Goal: Transaction & Acquisition: Book appointment/travel/reservation

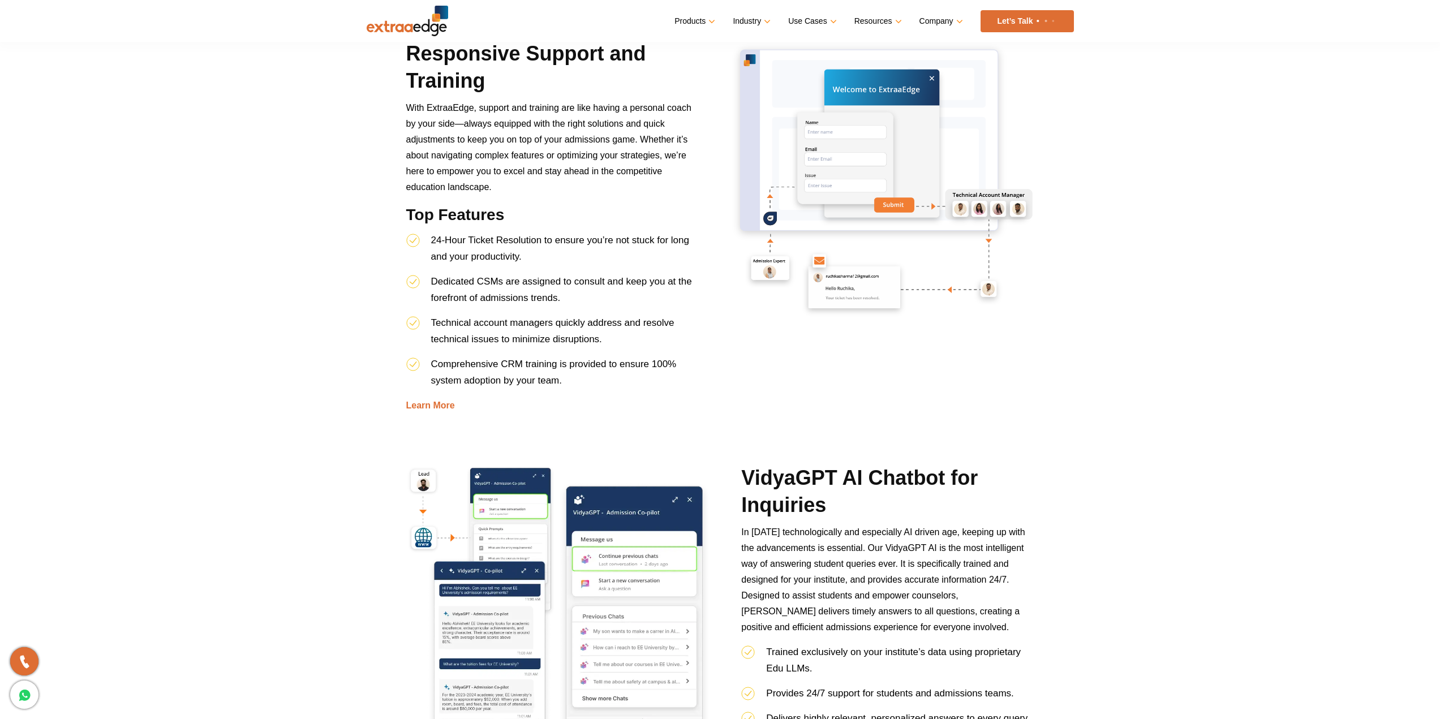
scroll to position [2175, 0]
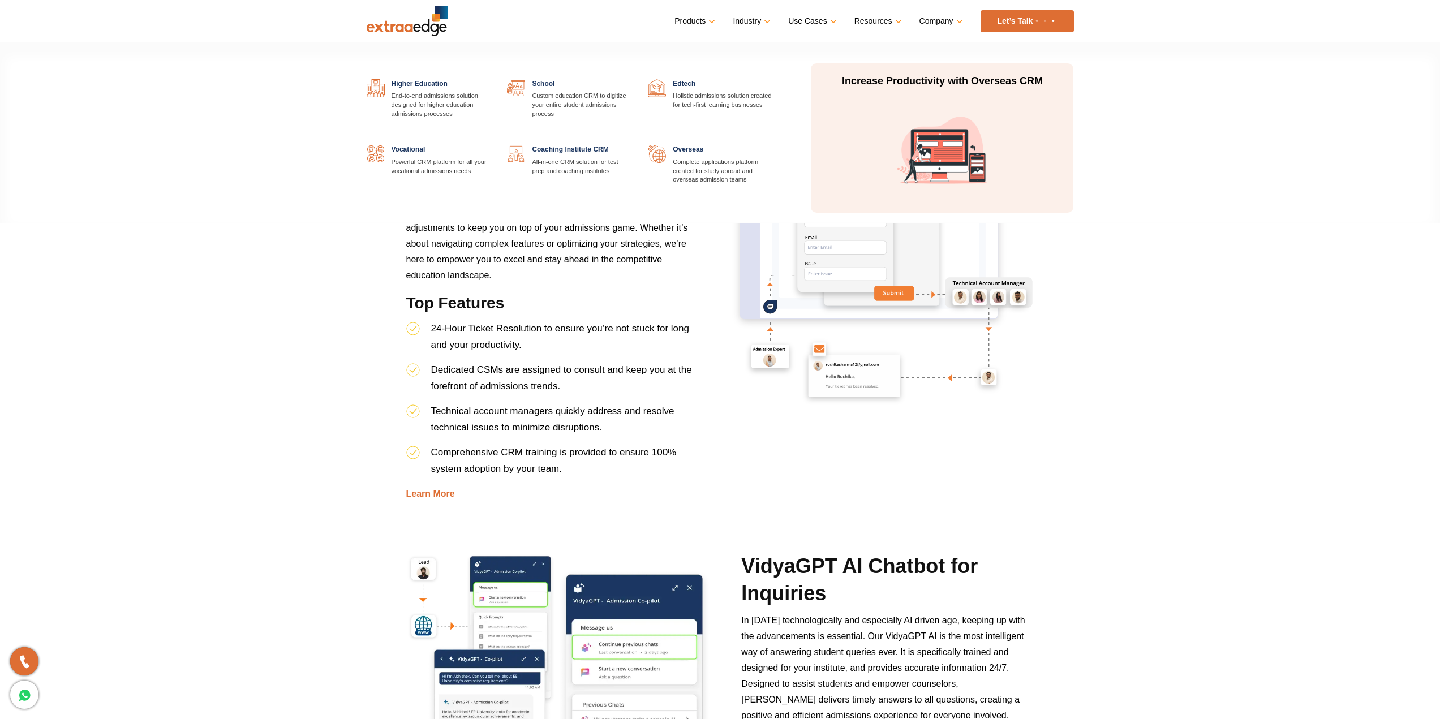
click at [757, 17] on link "Industry" at bounding box center [751, 21] width 36 height 16
click at [631, 145] on link at bounding box center [631, 145] width 0 height 0
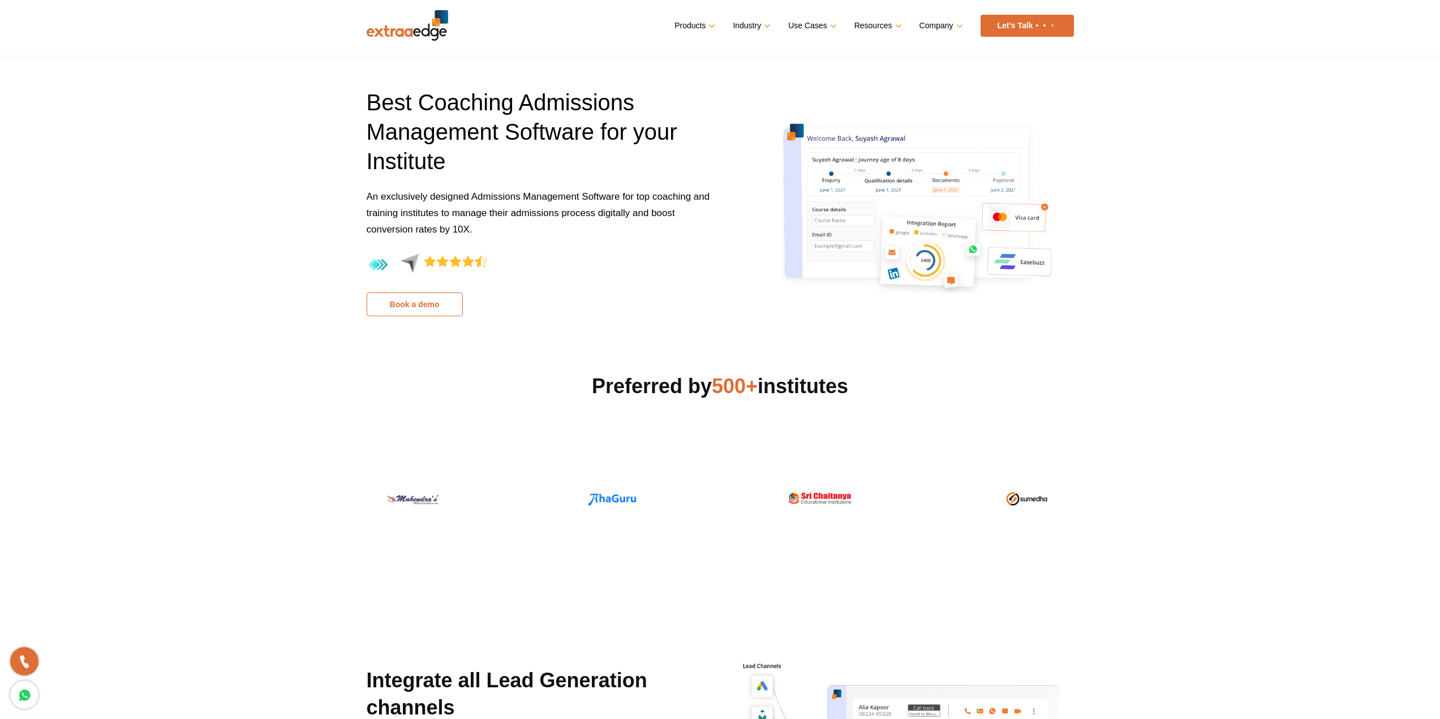
click at [423, 304] on link "Book a demo" at bounding box center [415, 304] width 96 height 24
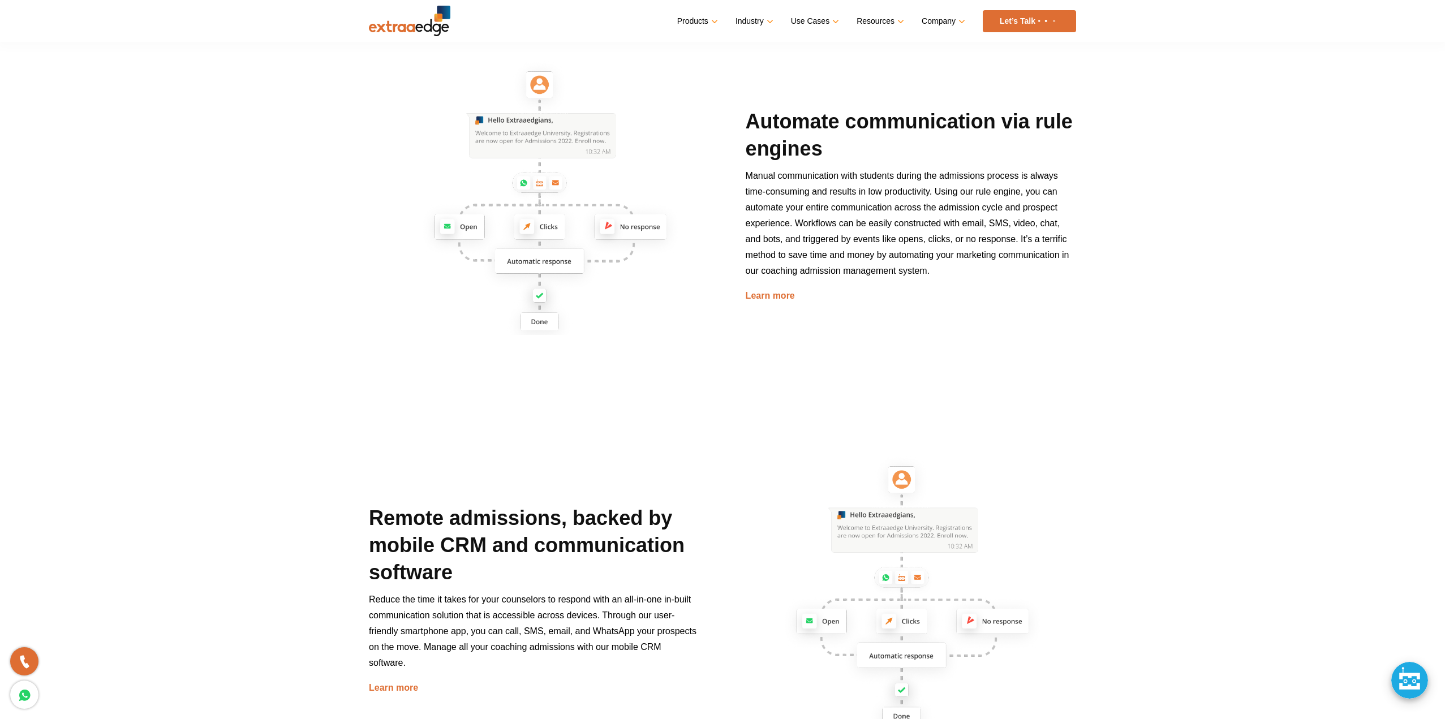
scroll to position [377, 0]
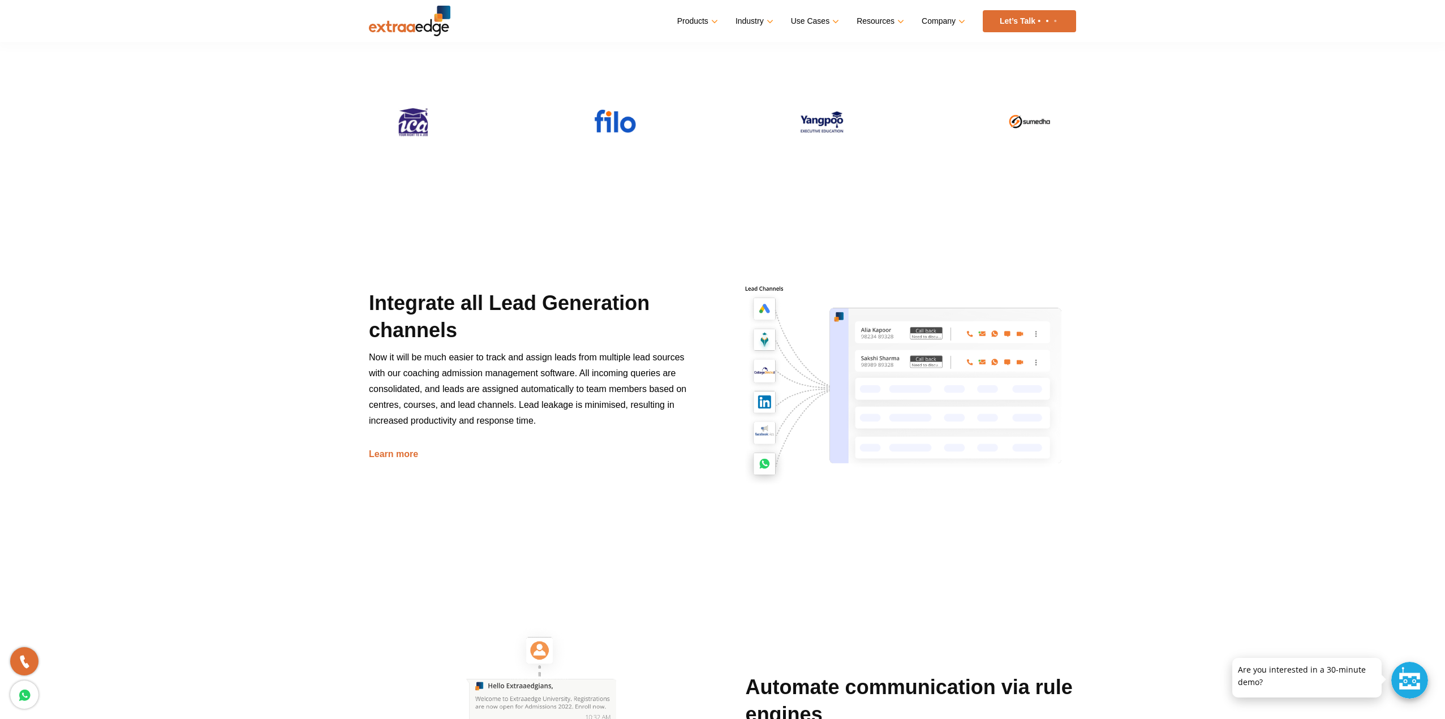
click at [1423, 678] on div at bounding box center [1409, 680] width 37 height 37
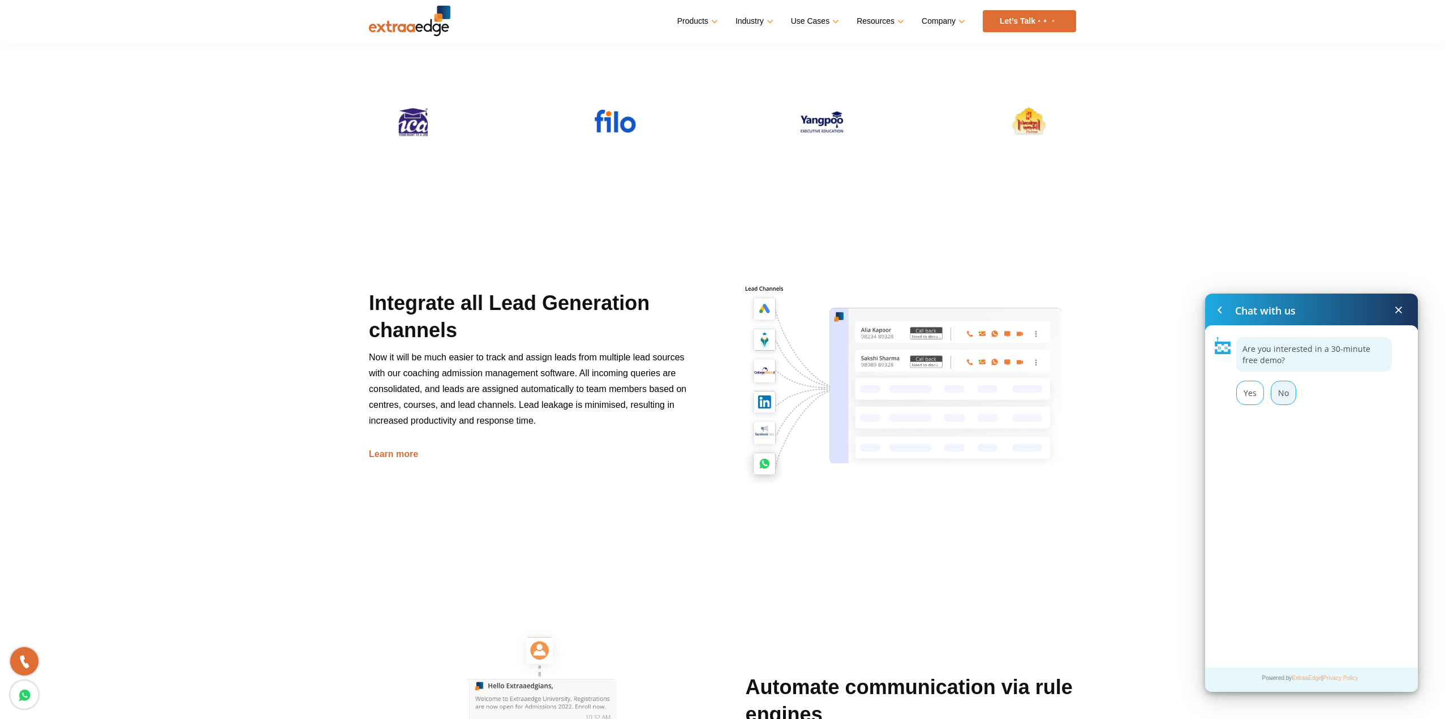
click at [1283, 398] on div "No" at bounding box center [1282, 393] width 25 height 24
click at [1253, 391] on div "Yes" at bounding box center [1250, 393] width 28 height 24
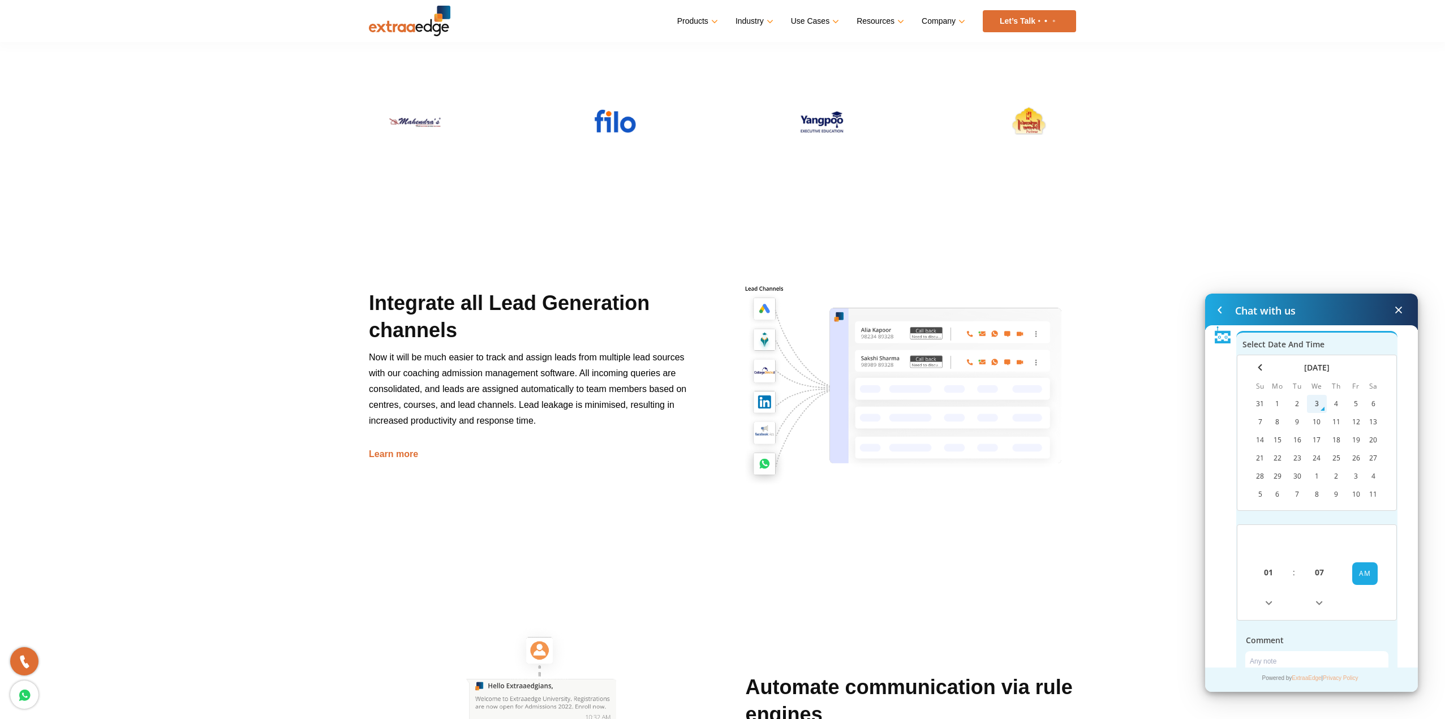
scroll to position [257, 0]
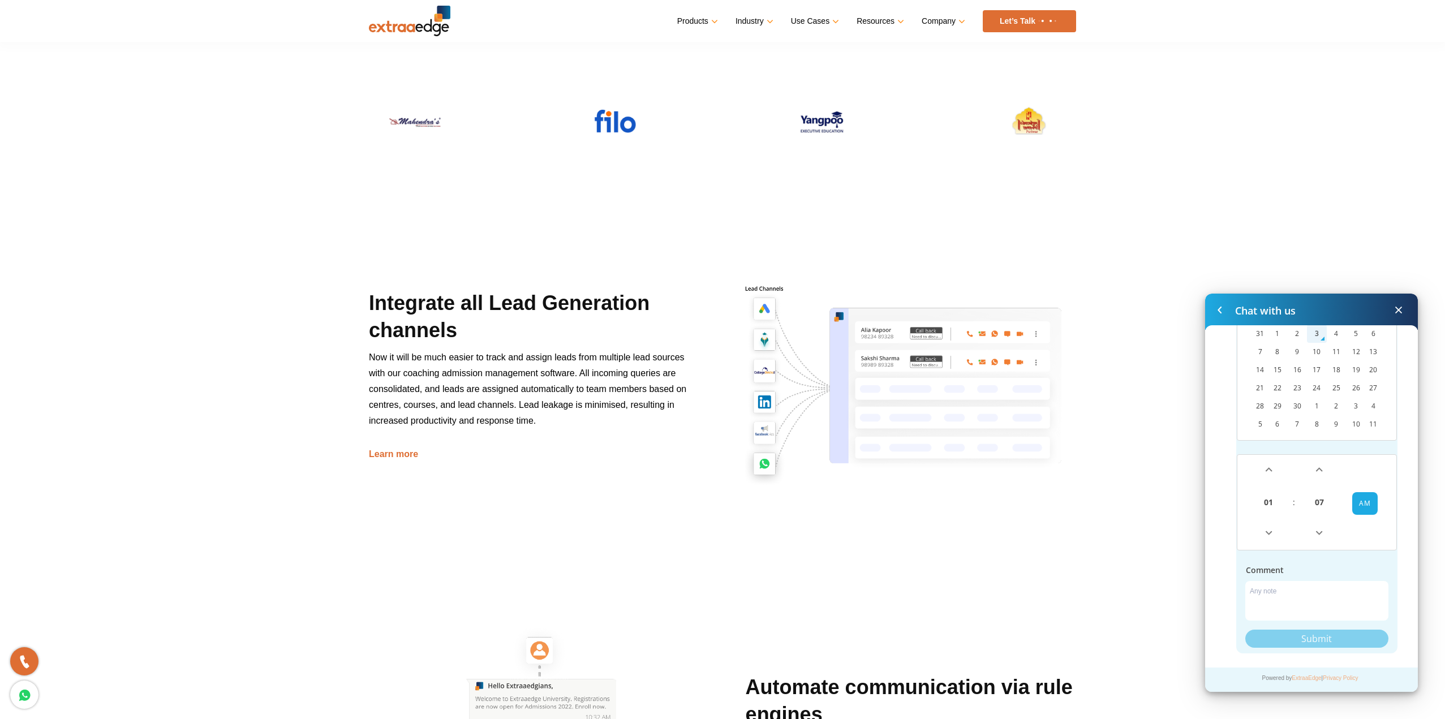
click at [1278, 592] on textarea "Name*" at bounding box center [1316, 601] width 143 height 40
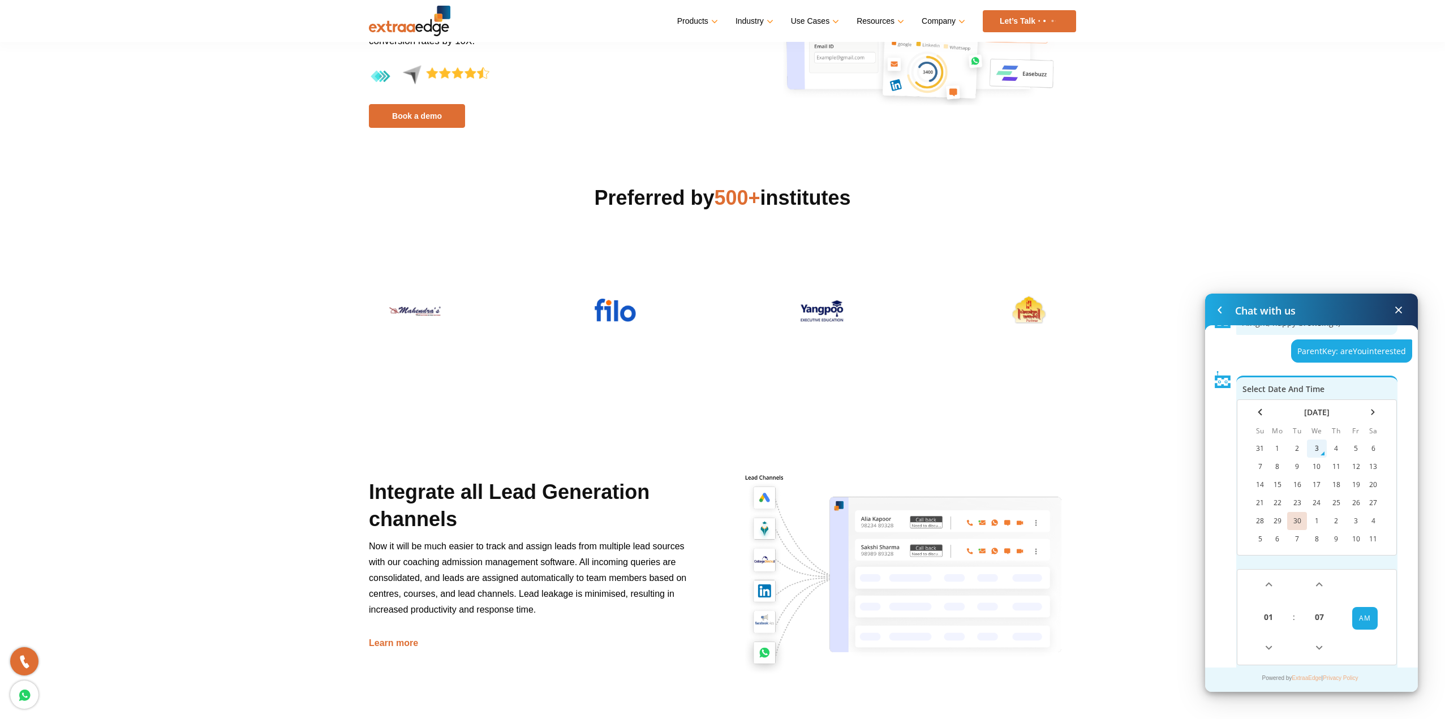
scroll to position [188, 0]
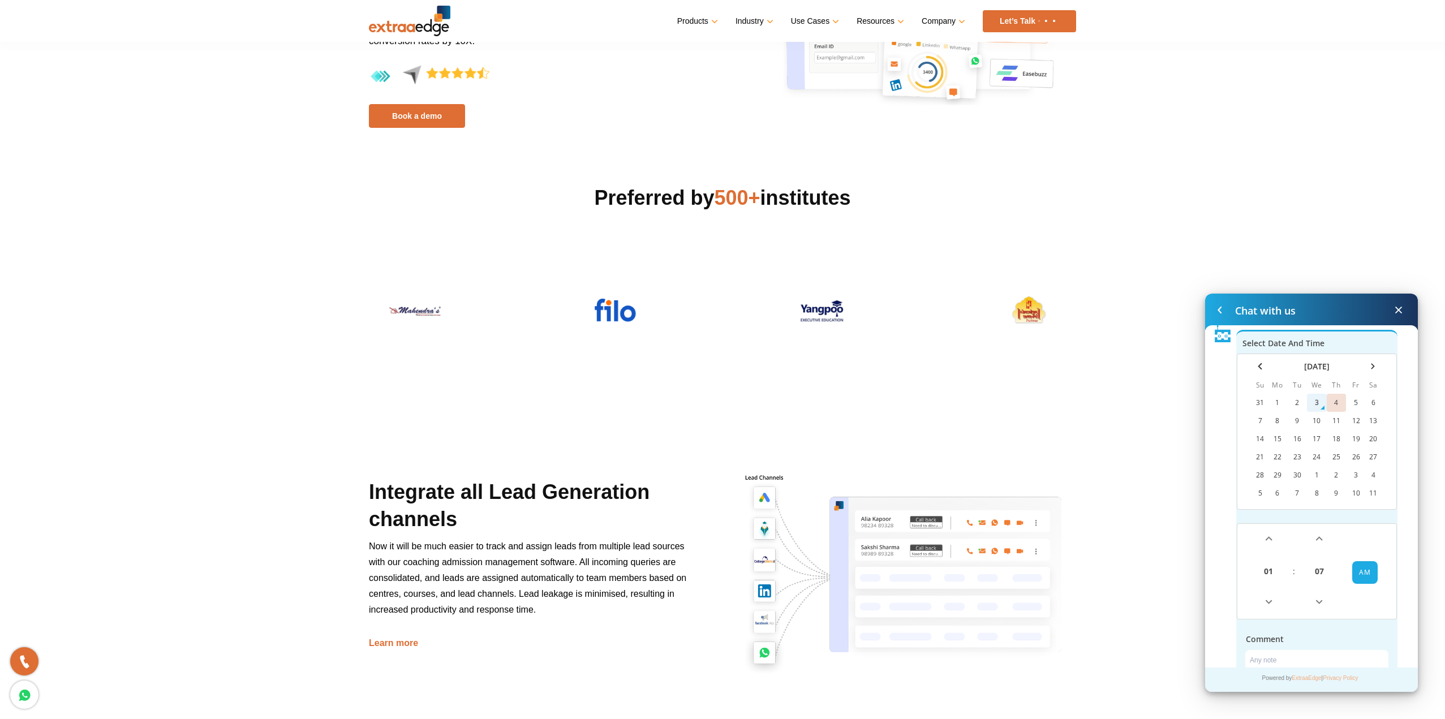
click at [1336, 401] on td "4" at bounding box center [1336, 403] width 20 height 18
click at [1265, 536] on span at bounding box center [1268, 539] width 7 height 7
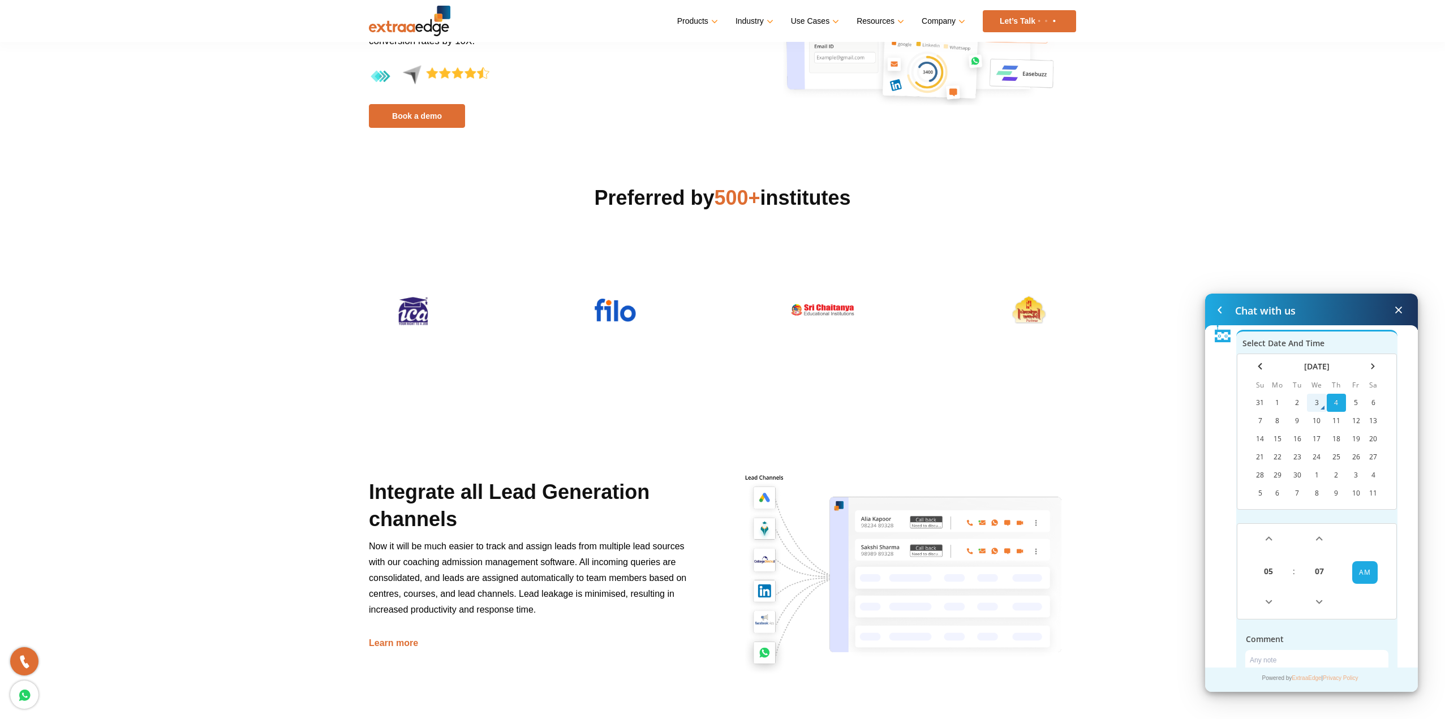
click at [1265, 536] on span at bounding box center [1268, 539] width 7 height 7
click at [1265, 534] on link at bounding box center [1268, 540] width 10 height 21
click at [1268, 603] on span at bounding box center [1268, 603] width 7 height 7
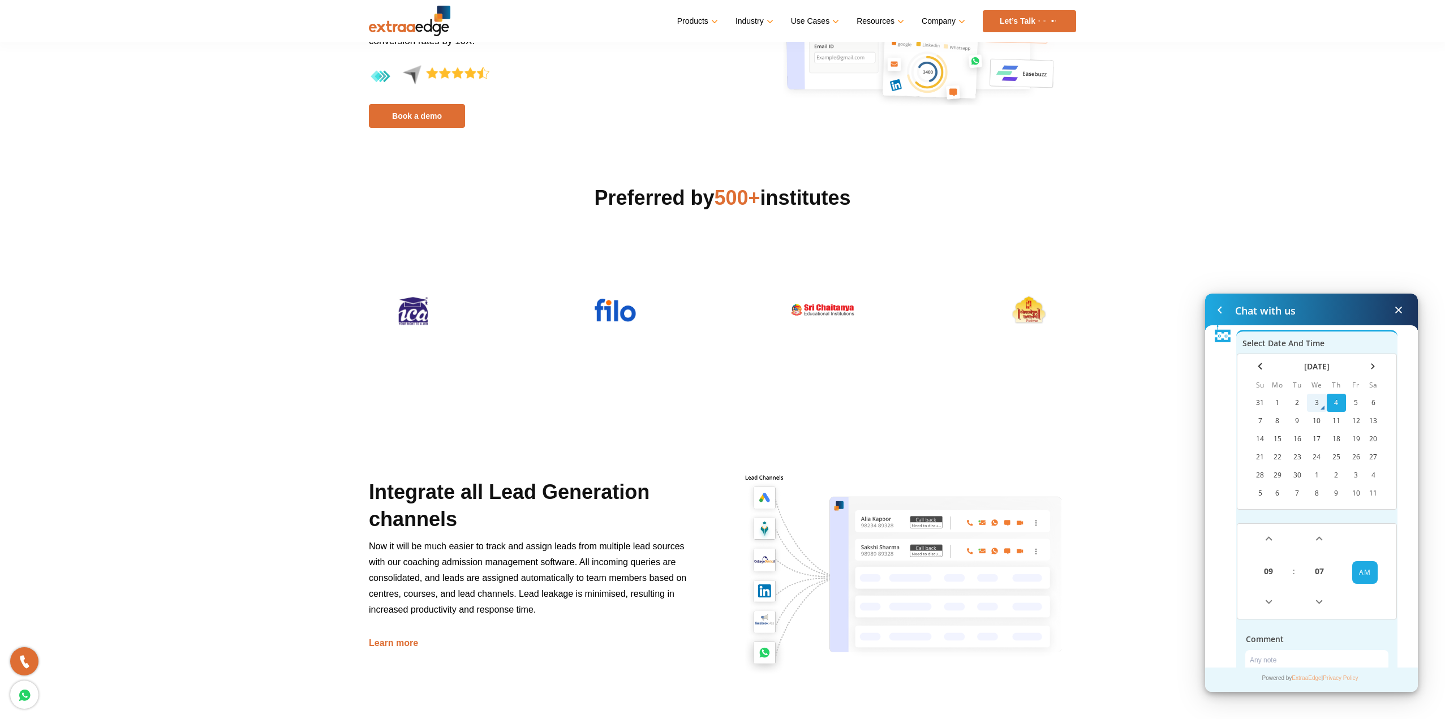
click at [1268, 603] on span at bounding box center [1268, 603] width 7 height 7
drag, startPoint x: 1264, startPoint y: 549, endPoint x: 1266, endPoint y: 541, distance: 8.7
click at [1264, 548] on link at bounding box center [1268, 540] width 10 height 21
click at [1266, 541] on span at bounding box center [1268, 539] width 7 height 7
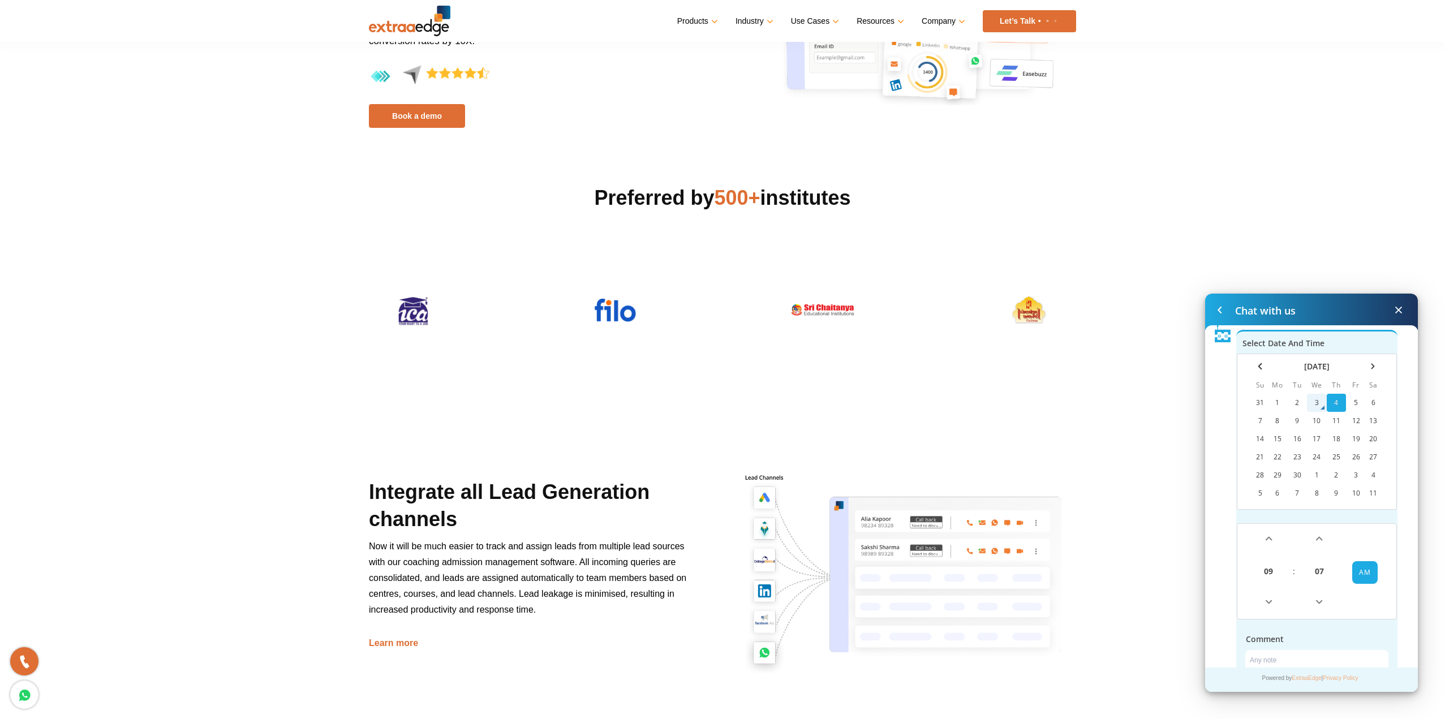
click at [1266, 541] on span at bounding box center [1268, 539] width 7 height 7
click at [1399, 304] on span at bounding box center [1399, 310] width 14 height 14
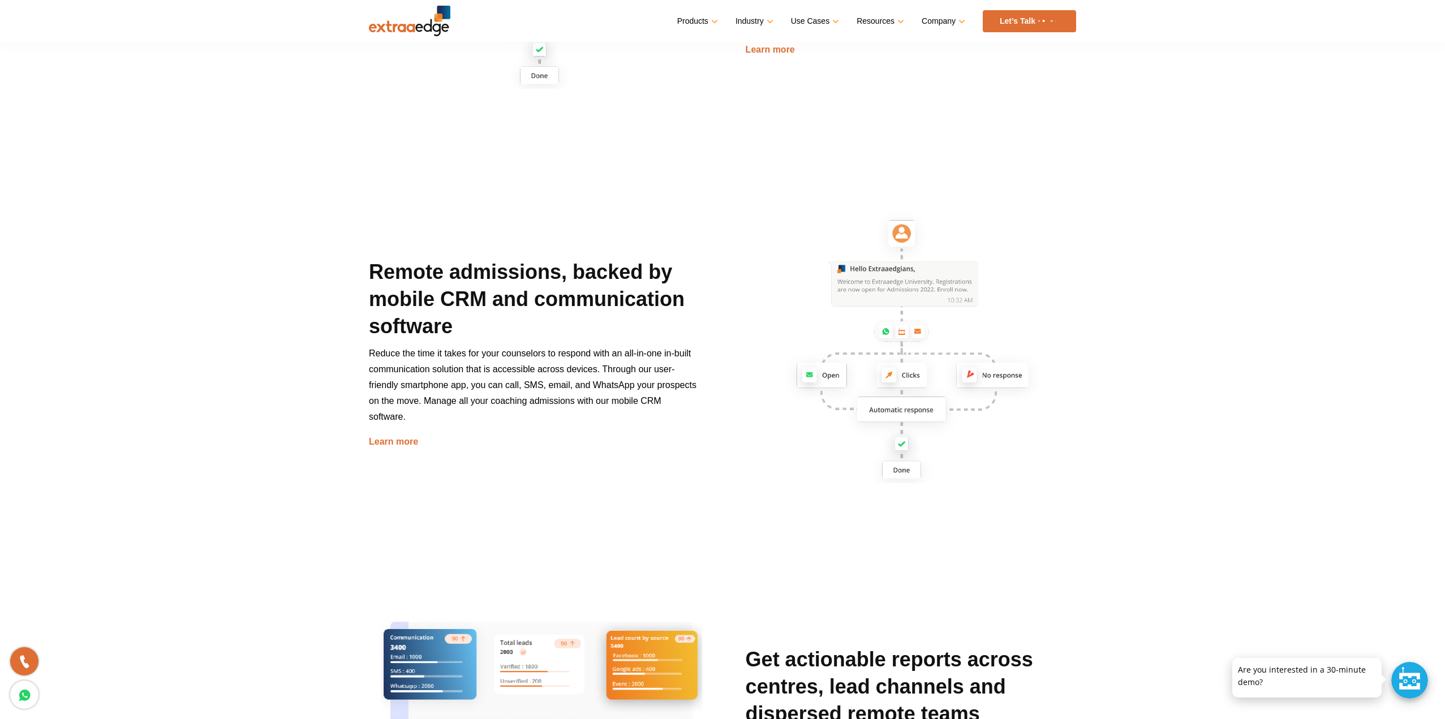
scroll to position [1131, 0]
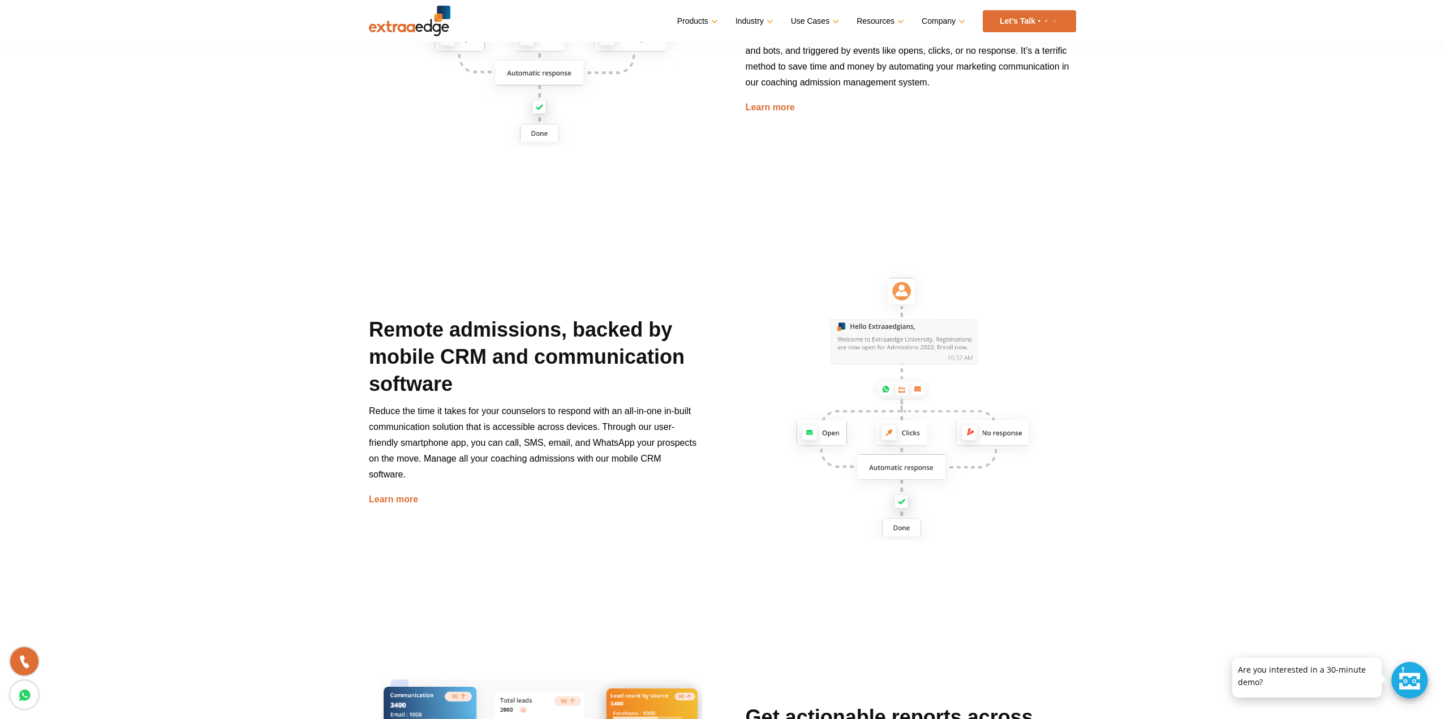
click at [488, 360] on h2 "Remote admissions, backed by mobile CRM and communication software" at bounding box center [534, 359] width 330 height 87
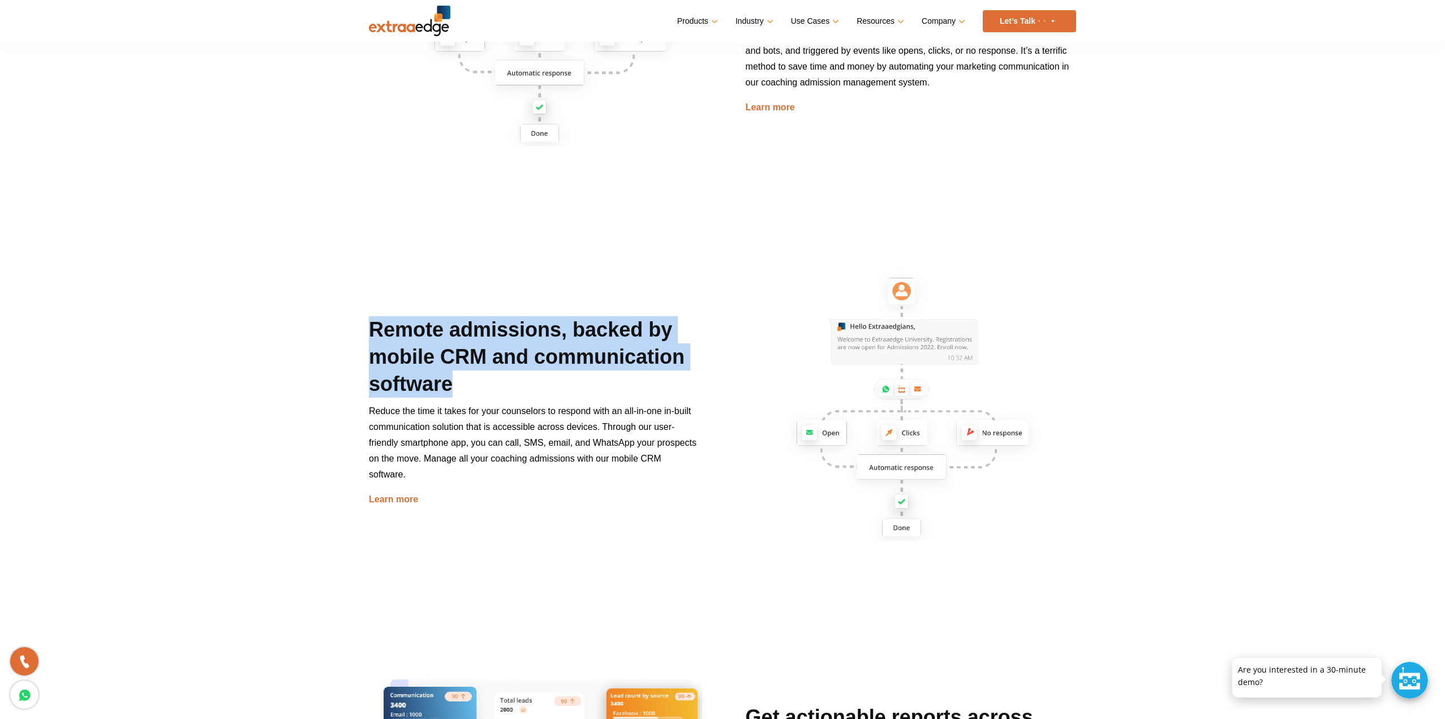
click at [488, 360] on h2 "Remote admissions, backed by mobile CRM and communication software" at bounding box center [534, 359] width 330 height 87
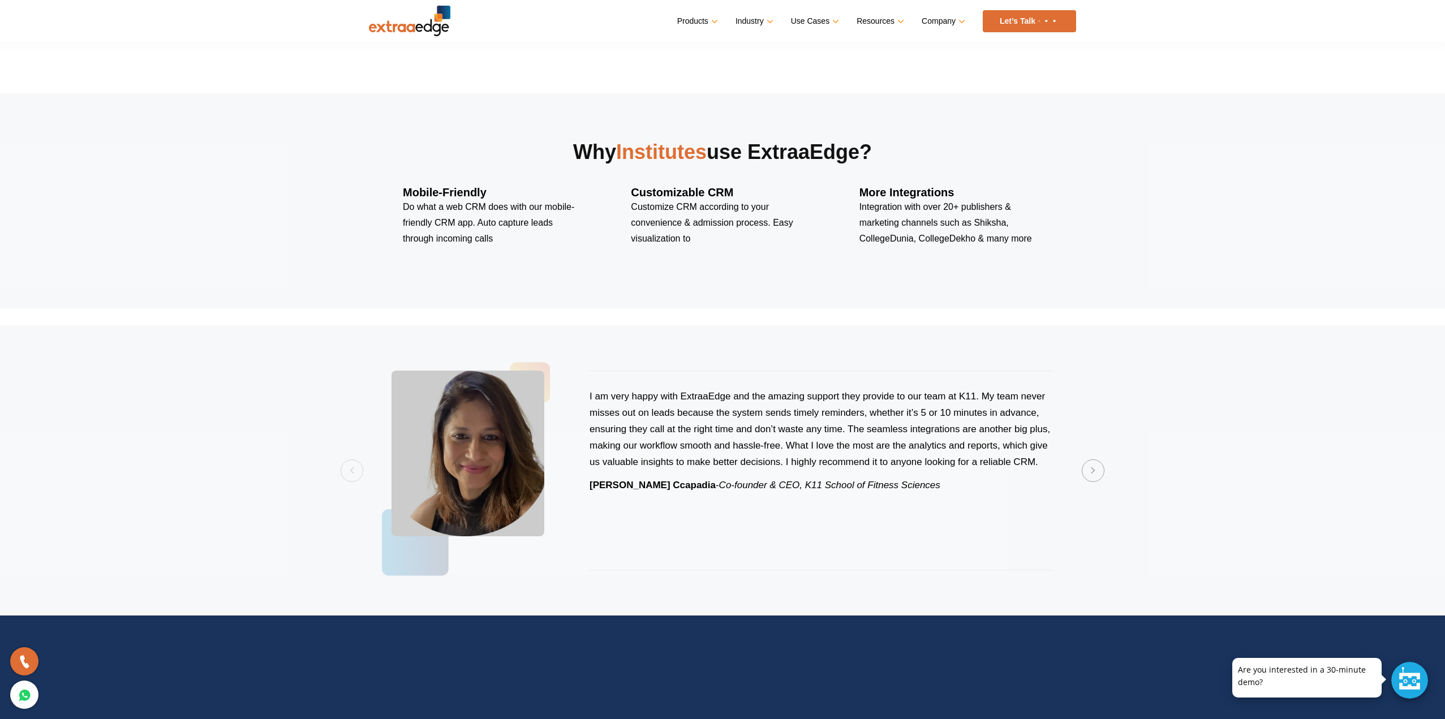
scroll to position [1885, 0]
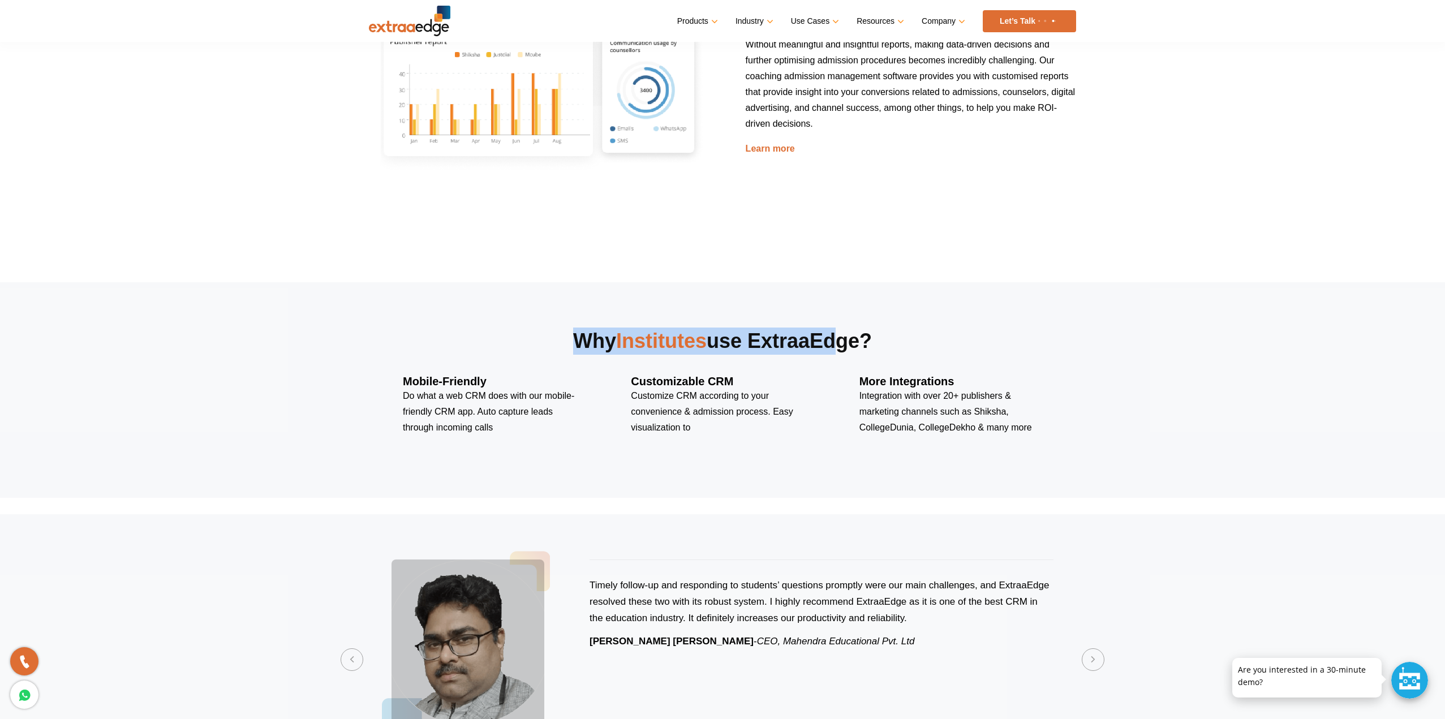
drag, startPoint x: 478, startPoint y: 348, endPoint x: 833, endPoint y: 353, distance: 355.3
click at [832, 353] on h2 "Why Institutes use ExtraaEdge?" at bounding box center [722, 351] width 639 height 47
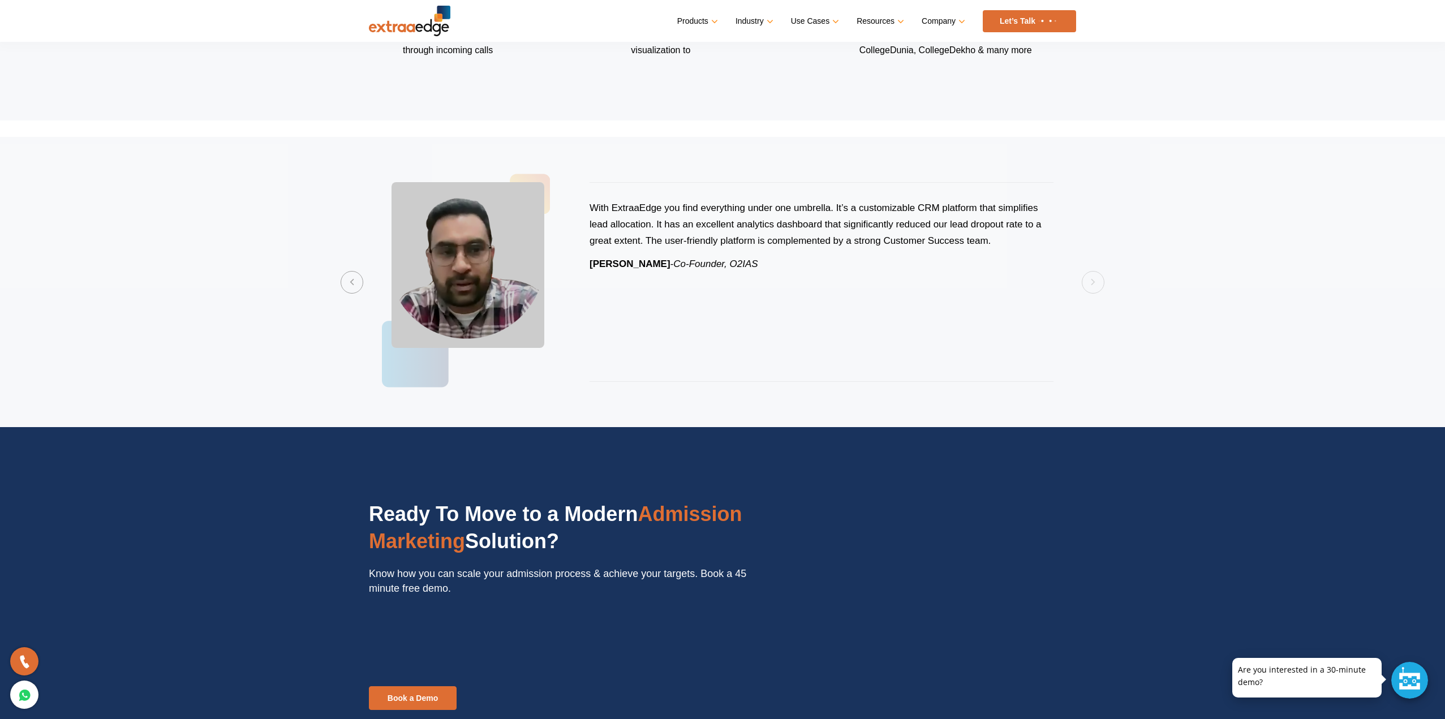
scroll to position [2074, 0]
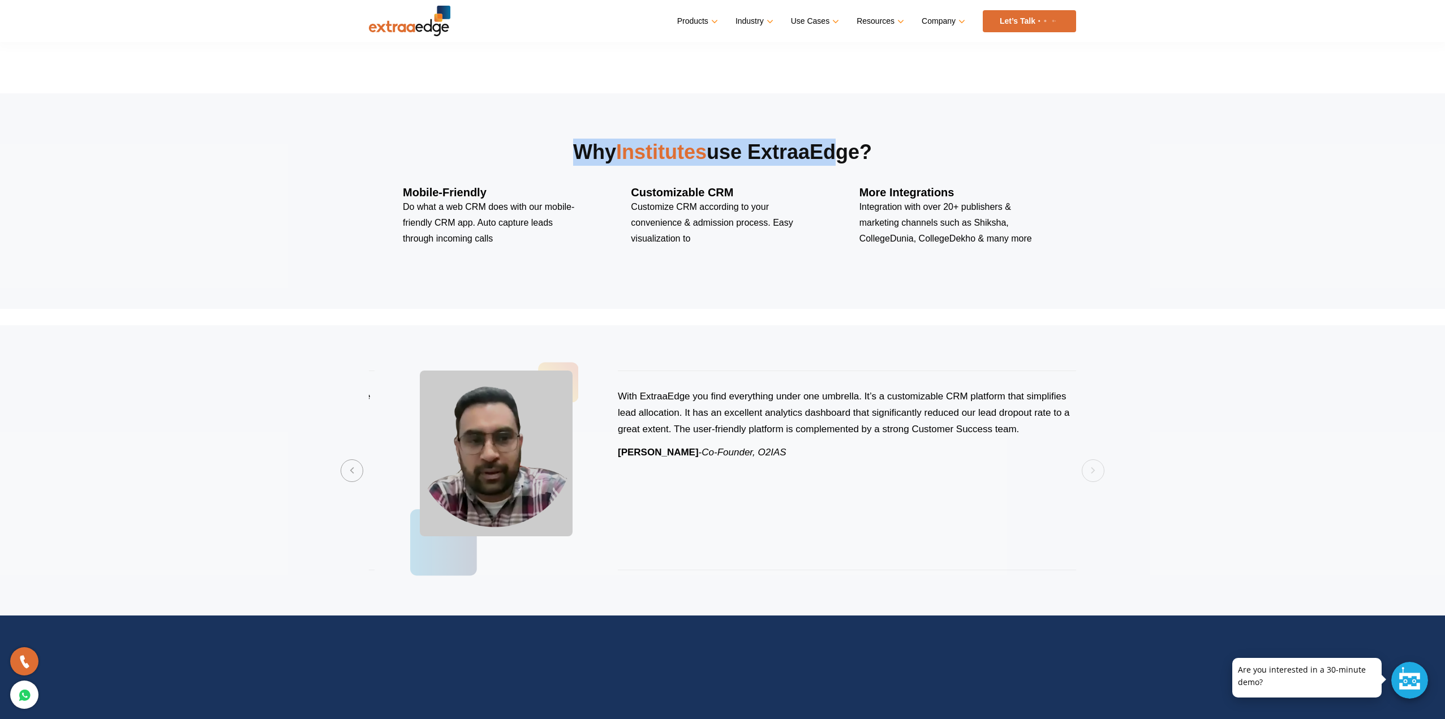
drag, startPoint x: 671, startPoint y: 426, endPoint x: 654, endPoint y: 473, distance: 50.6
click at [654, 473] on div "With ExtraaEdge you find everything under one umbrella. It’s a customizable CRM…" at bounding box center [850, 471] width 464 height 200
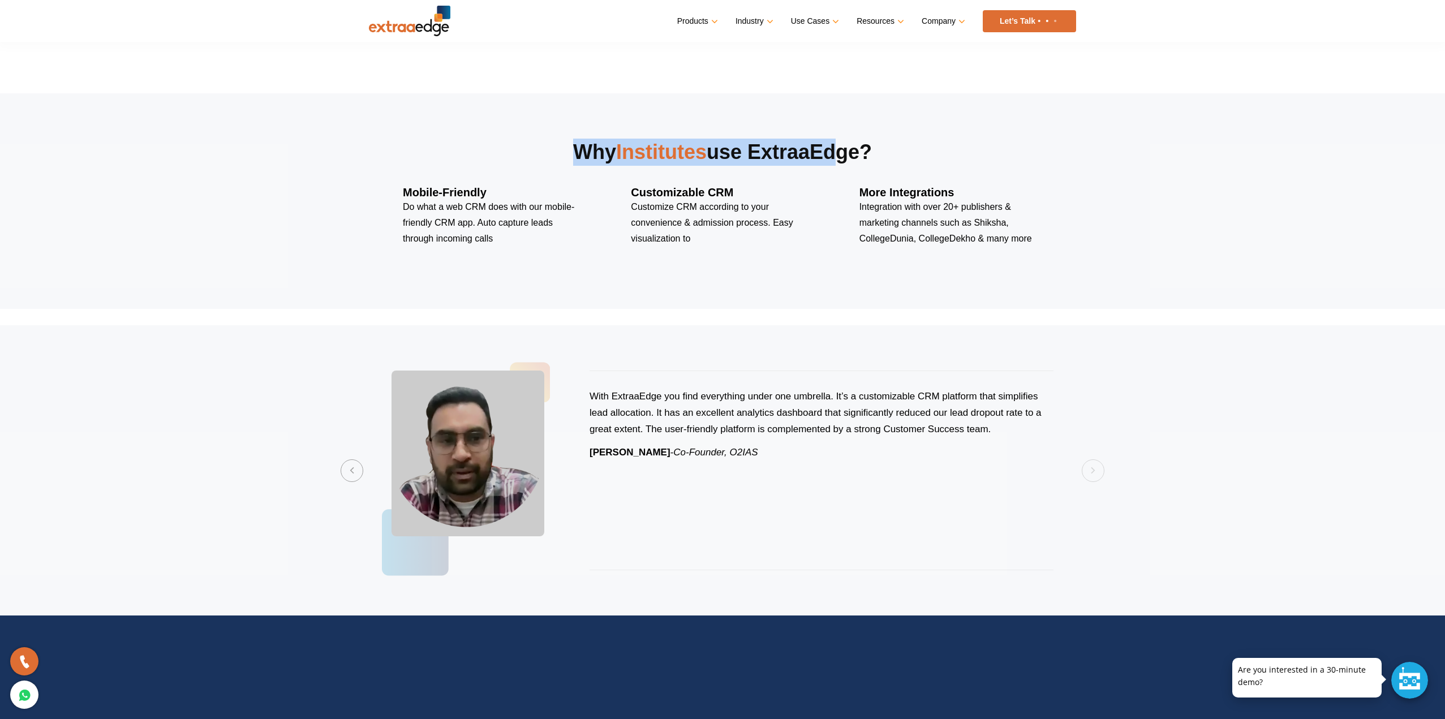
drag, startPoint x: 860, startPoint y: 464, endPoint x: 685, endPoint y: 462, distance: 174.8
click at [763, 468] on div "With ExtraaEdge you find everything under one umbrella. It’s a customizable CRM…" at bounding box center [821, 471] width 464 height 200
drag, startPoint x: 727, startPoint y: 459, endPoint x: 958, endPoint y: 501, distance: 234.6
click at [956, 502] on div "With ExtraaEdge you find everything under one umbrella. It’s a customizable CRM…" at bounding box center [821, 471] width 464 height 200
drag, startPoint x: 509, startPoint y: 451, endPoint x: 619, endPoint y: 468, distance: 111.0
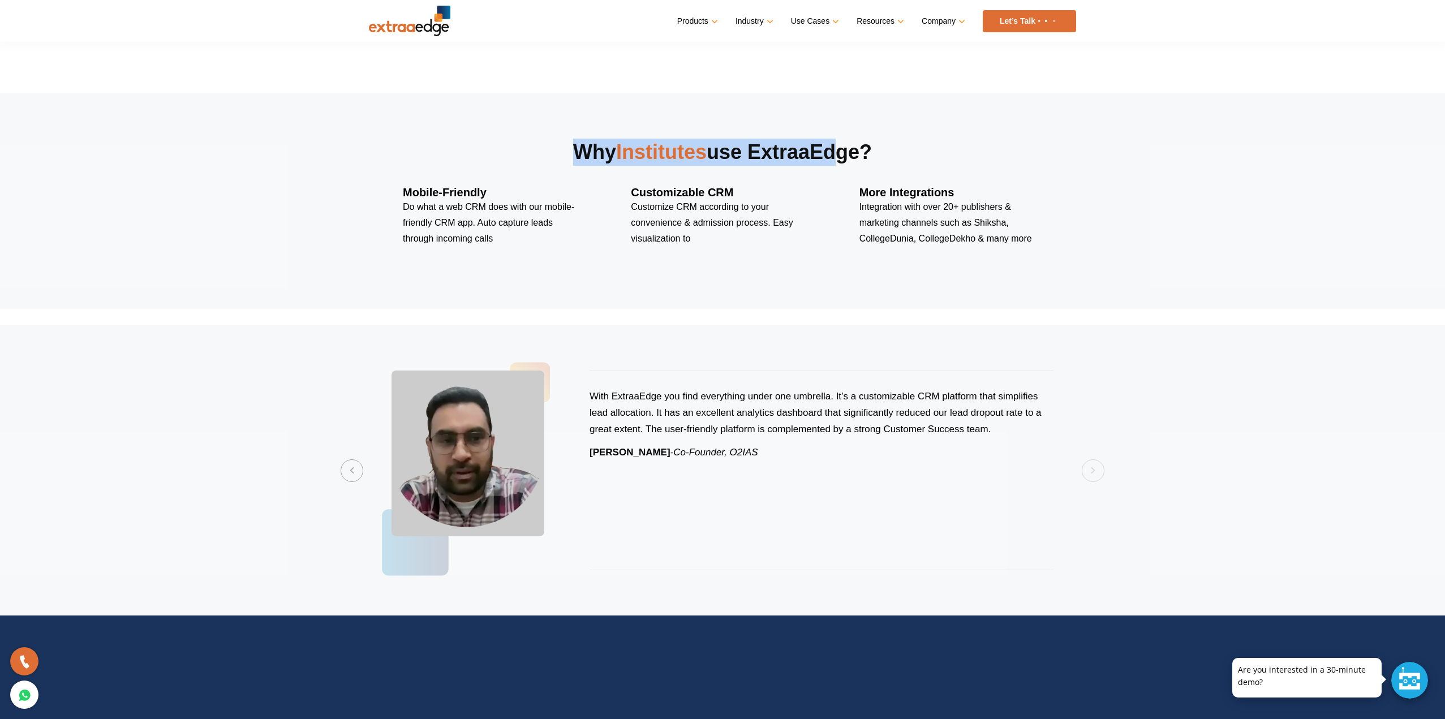
click at [617, 468] on div "With ExtraaEdge you find everything under one umbrella. It’s a customizable CRM…" at bounding box center [722, 470] width 707 height 245
drag, startPoint x: 420, startPoint y: 440, endPoint x: 589, endPoint y: 436, distance: 169.2
click at [550, 438] on div at bounding box center [490, 471] width 198 height 200
drag, startPoint x: 738, startPoint y: 438, endPoint x: 494, endPoint y: 427, distance: 244.0
click at [518, 429] on div "With ExtraaEdge you find everything under one umbrella. It’s a customizable CRM…" at bounding box center [722, 470] width 707 height 245
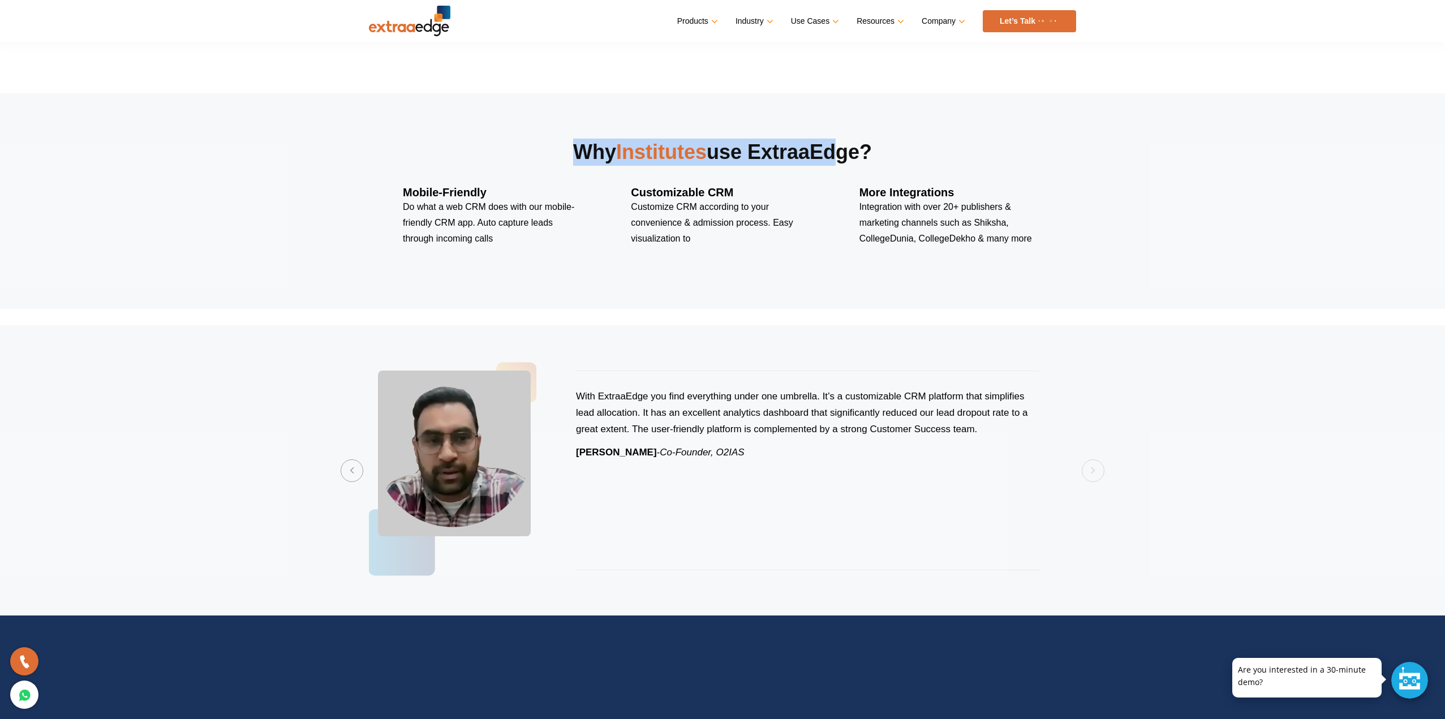
drag, startPoint x: 670, startPoint y: 404, endPoint x: 312, endPoint y: 420, distance: 359.0
click at [325, 420] on section "Previous I am very happy with ExtraaEdge and the amazing support they provide t…" at bounding box center [722, 470] width 1445 height 290
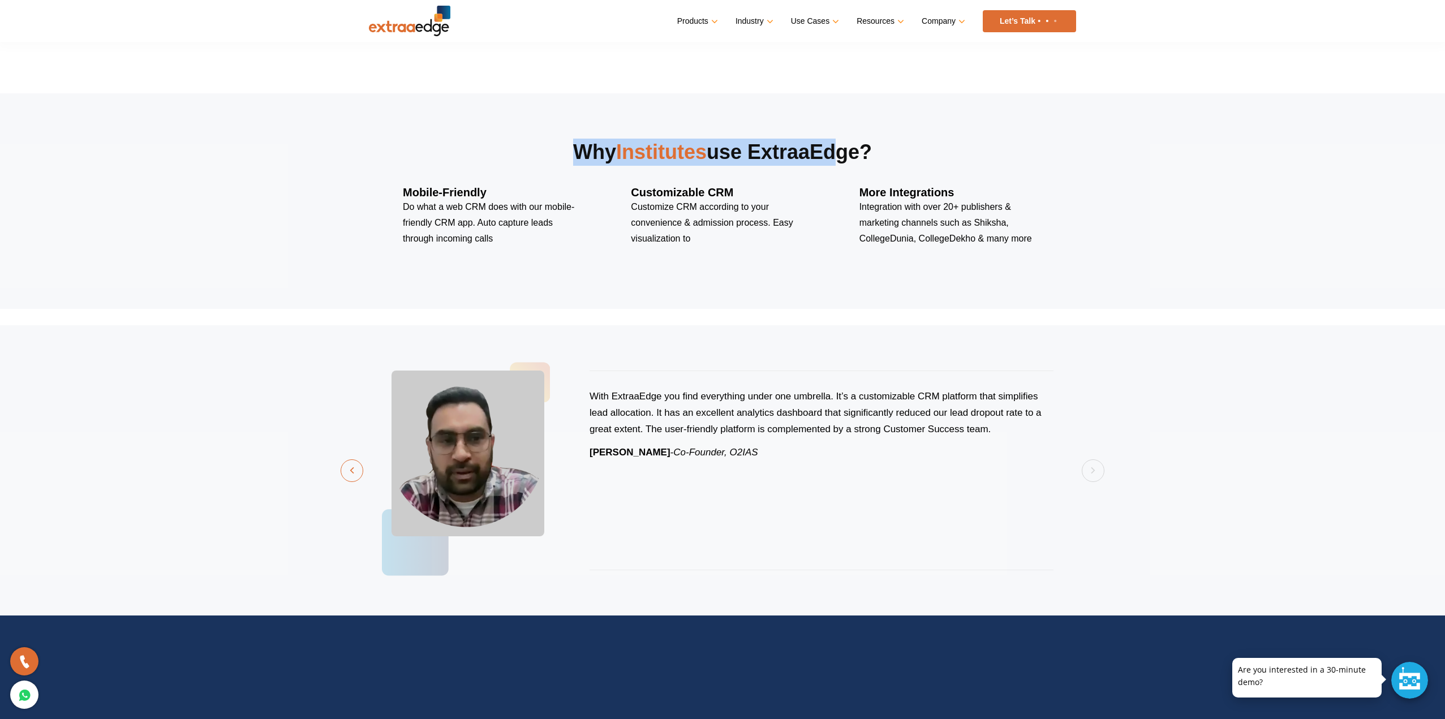
click at [363, 471] on button "Previous" at bounding box center [352, 470] width 23 height 23
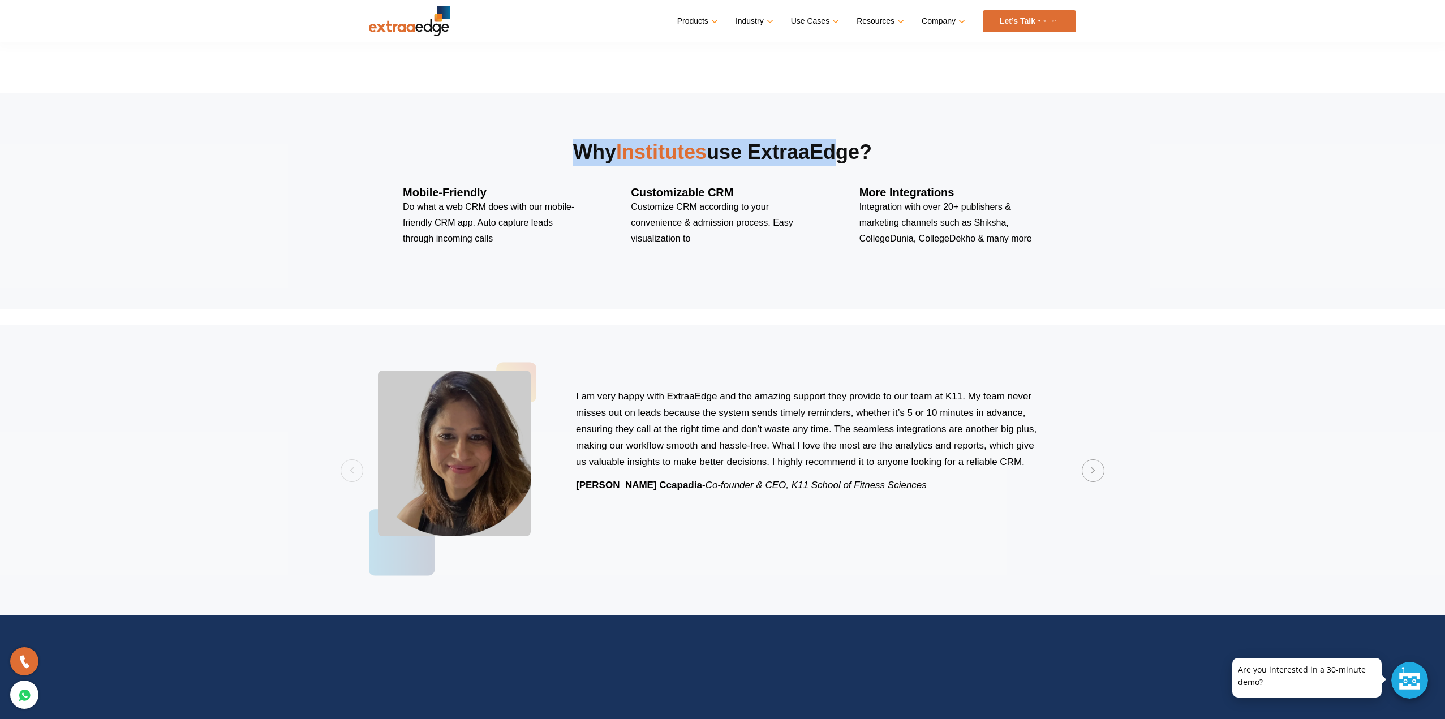
drag, startPoint x: 790, startPoint y: 445, endPoint x: 777, endPoint y: 446, distance: 13.6
click at [777, 446] on p "I am very happy with ExtraaEdge and the amazing support they provide to our tea…" at bounding box center [808, 429] width 464 height 82
